Goal: Information Seeking & Learning: Check status

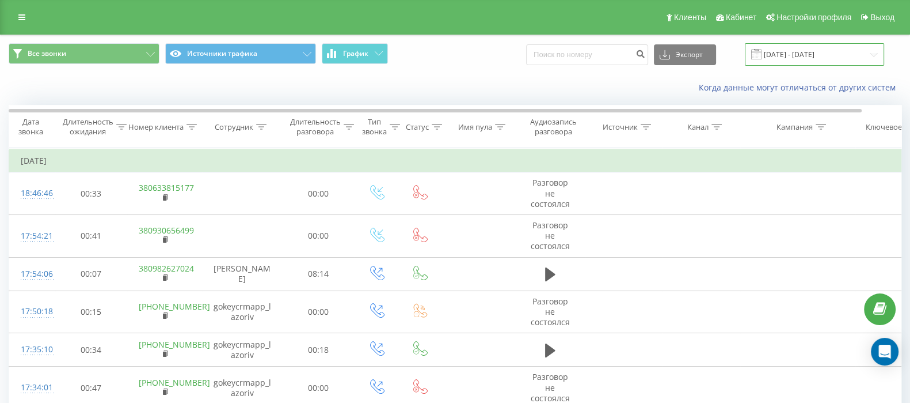
click at [803, 48] on input "[DATE] - [DATE]" at bounding box center [814, 54] width 139 height 22
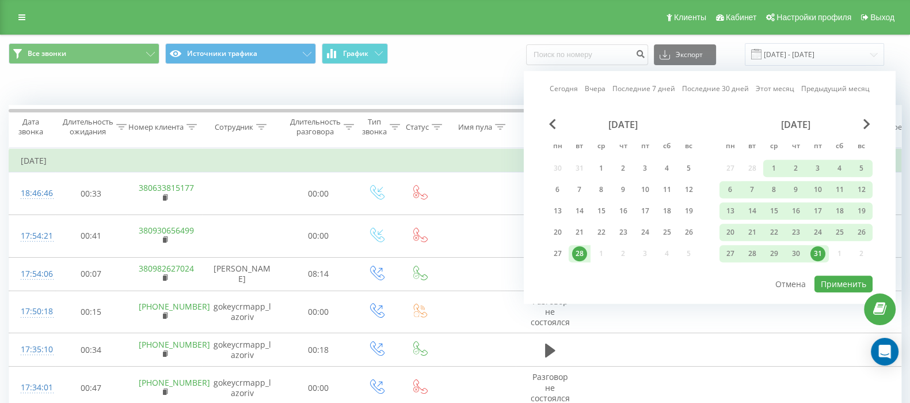
click at [564, 86] on link "Сегодня" at bounding box center [564, 88] width 28 height 11
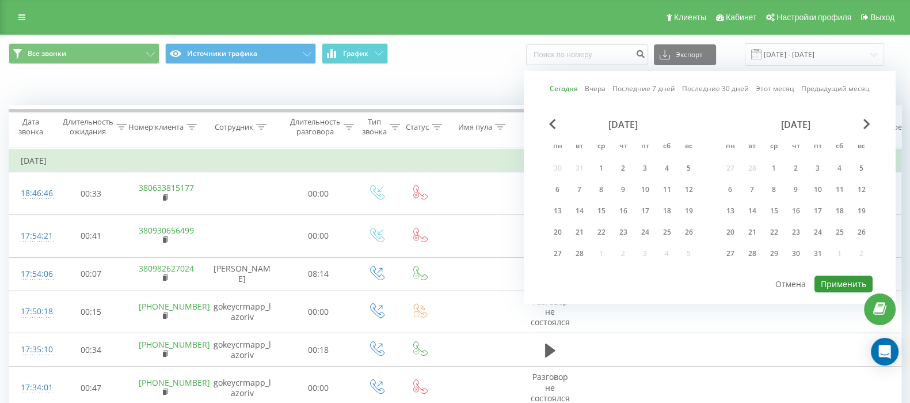
click at [846, 282] on button "Применить" at bounding box center [844, 283] width 58 height 17
type input "[DATE] - [DATE]"
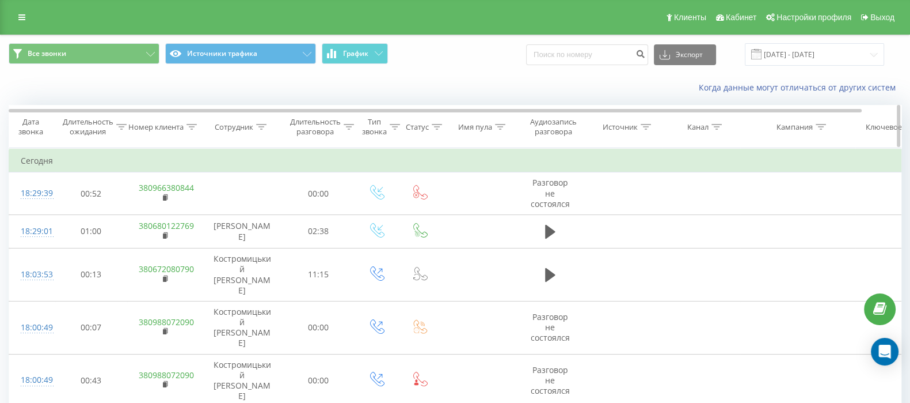
click at [192, 124] on icon at bounding box center [192, 127] width 10 height 6
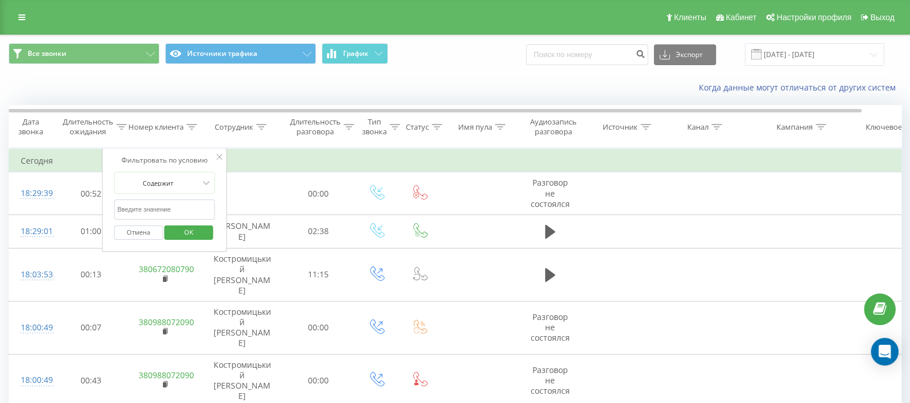
paste input "[PHONE_NUMBER]"
click at [191, 229] on span "OK" at bounding box center [189, 232] width 32 height 18
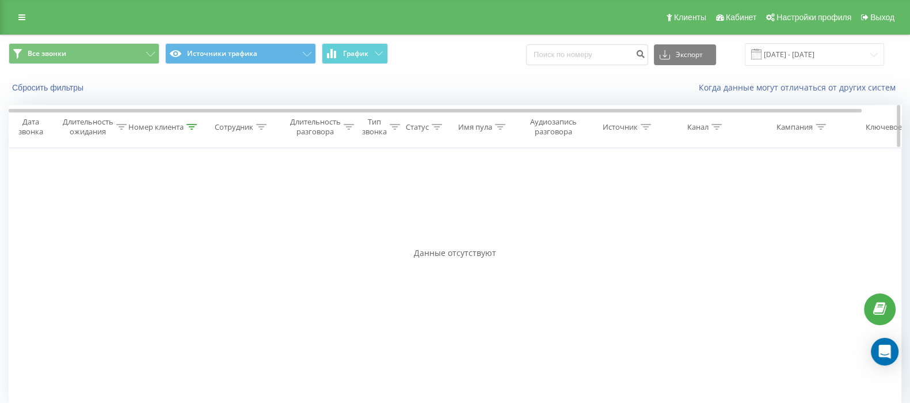
click at [191, 125] on icon at bounding box center [192, 127] width 10 height 6
click at [123, 208] on input "[PHONE_NUMBER]" at bounding box center [164, 209] width 101 height 20
type input "80507205501"
drag, startPoint x: 196, startPoint y: 235, endPoint x: 204, endPoint y: 235, distance: 8.1
click at [198, 235] on span "OK" at bounding box center [189, 232] width 32 height 18
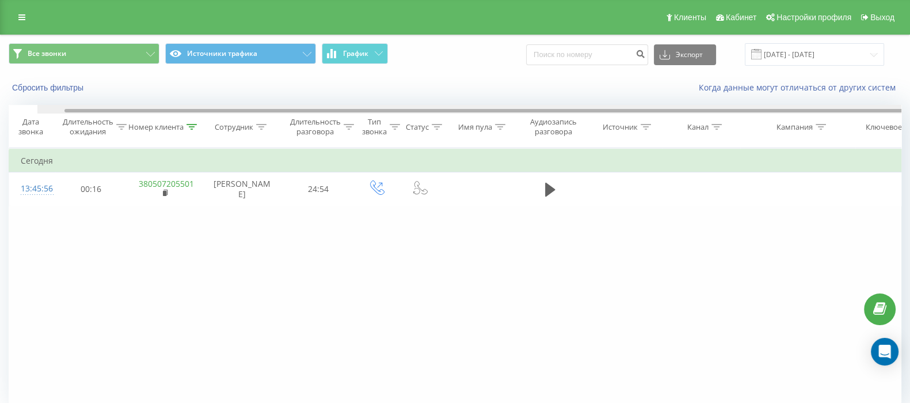
scroll to position [0, 40]
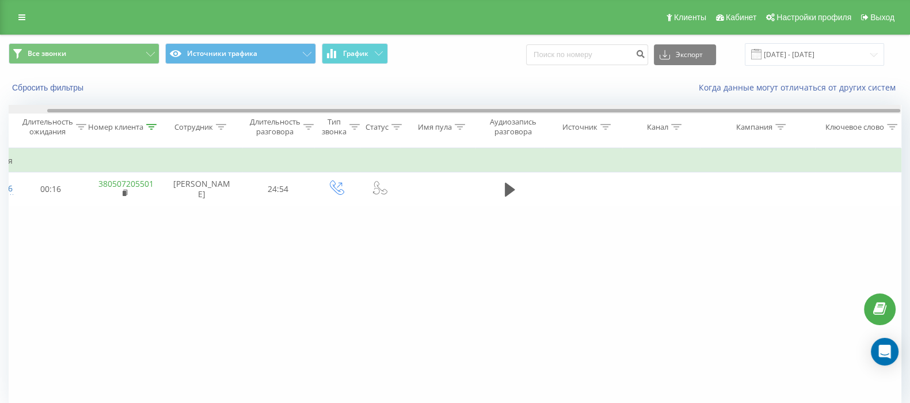
drag, startPoint x: 817, startPoint y: 111, endPoint x: 921, endPoint y: 107, distance: 104.3
click at [910, 107] on html "[DOMAIN_NAME] Проекты [DOMAIN_NAME] Дашборд Центр обращений Журнал звонков Журн…" at bounding box center [455, 201] width 910 height 403
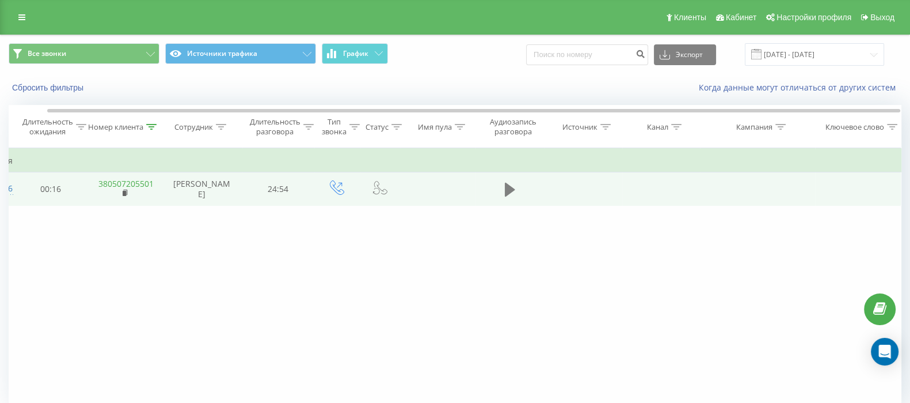
click at [513, 191] on icon at bounding box center [510, 189] width 10 height 16
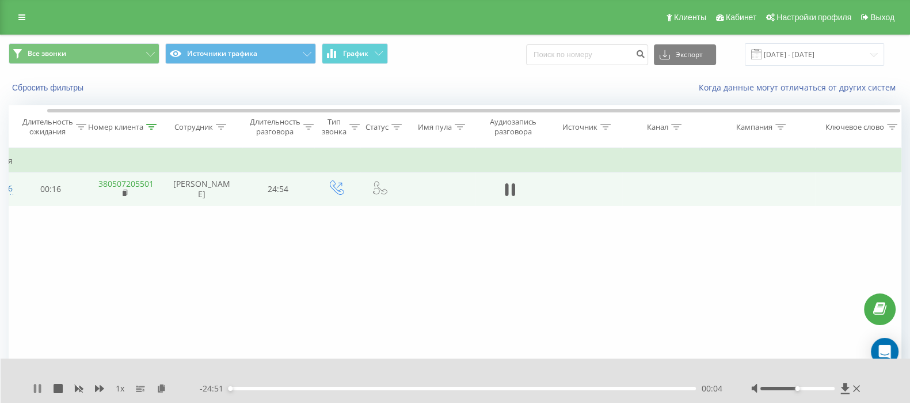
click at [35, 386] on icon at bounding box center [35, 388] width 2 height 9
click at [843, 386] on icon at bounding box center [846, 388] width 10 height 12
